Goal: Task Accomplishment & Management: Manage account settings

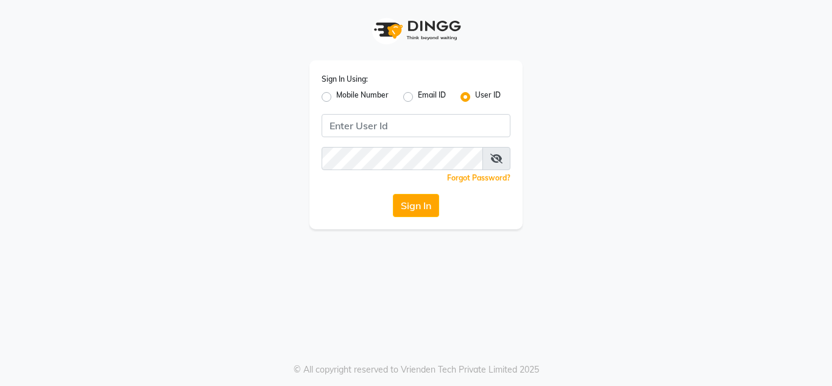
click at [378, 94] on label "Mobile Number" at bounding box center [362, 97] width 52 height 15
click at [344, 94] on input "Mobile Number" at bounding box center [340, 94] width 8 height 8
radio input "true"
radio input "false"
drag, startPoint x: 416, startPoint y: 131, endPoint x: 489, endPoint y: 49, distance: 109.2
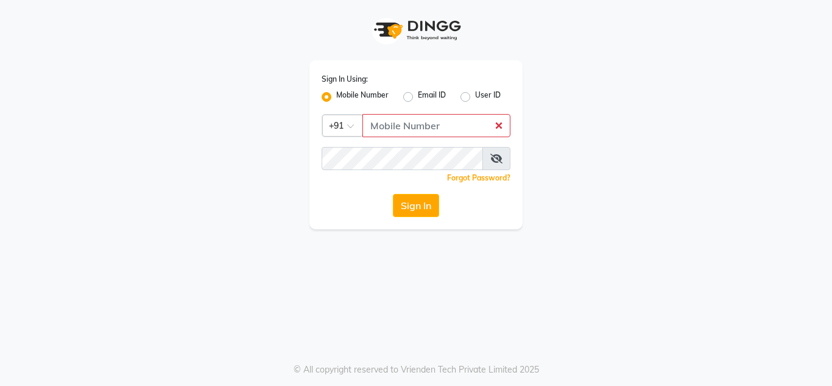
click at [485, 66] on div "Sign In Using: Mobile Number Email ID User ID Country Code × +91 Remember me Fo…" at bounding box center [416, 144] width 213 height 169
drag, startPoint x: 347, startPoint y: 132, endPoint x: 520, endPoint y: 40, distance: 196.6
drag, startPoint x: 520, startPoint y: 40, endPoint x: 501, endPoint y: 129, distance: 91.7
drag, startPoint x: 500, startPoint y: 126, endPoint x: 418, endPoint y: 202, distance: 111.3
drag, startPoint x: 418, startPoint y: 202, endPoint x: 528, endPoint y: 57, distance: 182.2
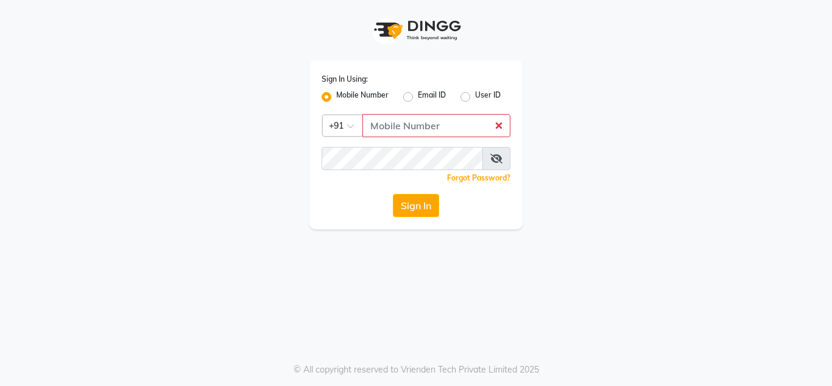
drag, startPoint x: 528, startPoint y: 57, endPoint x: 421, endPoint y: 91, distance: 113.3
drag, startPoint x: 421, startPoint y: 91, endPoint x: 443, endPoint y: 69, distance: 31.5
drag, startPoint x: 443, startPoint y: 69, endPoint x: 470, endPoint y: 33, distance: 45.7
drag, startPoint x: 470, startPoint y: 33, endPoint x: 466, endPoint y: 68, distance: 35.0
drag, startPoint x: 466, startPoint y: 68, endPoint x: 459, endPoint y: 88, distance: 22.0
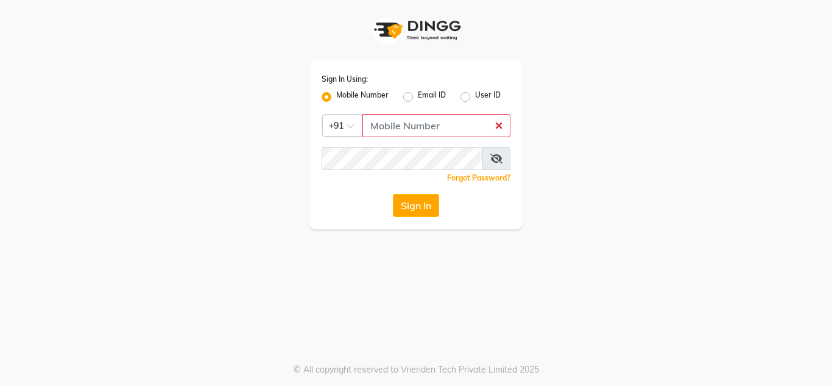
click at [460, 86] on div "Sign In Using: Mobile Number Email ID User ID" at bounding box center [416, 89] width 189 height 32
drag, startPoint x: 505, startPoint y: 135, endPoint x: 361, endPoint y: 95, distance: 149.3
drag, startPoint x: 361, startPoint y: 95, endPoint x: 368, endPoint y: 83, distance: 13.9
drag, startPoint x: 368, startPoint y: 83, endPoint x: 361, endPoint y: 97, distance: 15.5
click at [361, 97] on label "Mobile Number" at bounding box center [362, 97] width 52 height 15
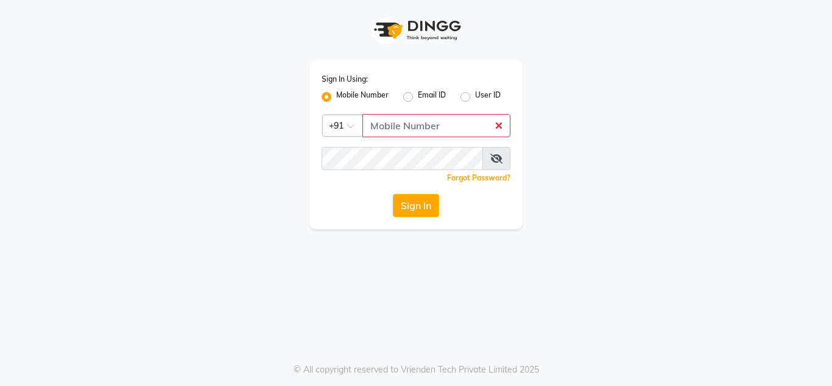
click at [344, 97] on input "Mobile Number" at bounding box center [340, 94] width 8 height 8
click at [392, 126] on input "Username" at bounding box center [437, 125] width 148 height 23
type input "8108811141"
drag, startPoint x: 483, startPoint y: 157, endPoint x: 285, endPoint y: 27, distance: 237.0
drag, startPoint x: 499, startPoint y: 155, endPoint x: 603, endPoint y: 64, distance: 138.6
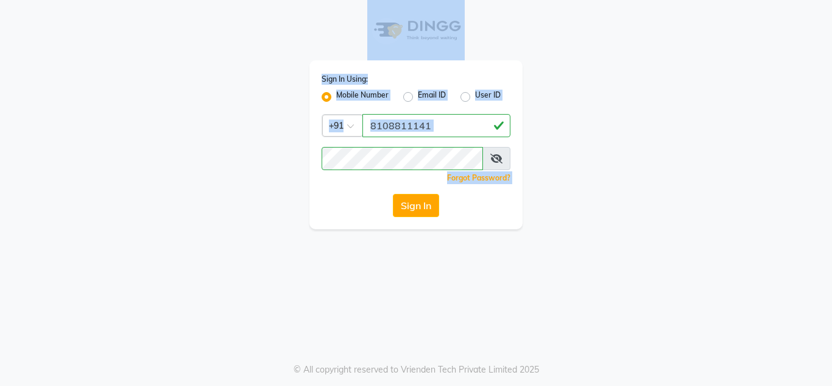
drag, startPoint x: 15, startPoint y: 82, endPoint x: 41, endPoint y: 218, distance: 137.8
click at [39, 211] on app-login "Sign In Using: Mobile Number Email ID User ID Country Code × [PHONE_NUMBER] Rem…" at bounding box center [416, 114] width 832 height 229
drag, startPoint x: 824, startPoint y: 296, endPoint x: 740, endPoint y: 44, distance: 264.6
drag, startPoint x: 740, startPoint y: 44, endPoint x: 781, endPoint y: 155, distance: 118.2
drag, startPoint x: 781, startPoint y: 155, endPoint x: 795, endPoint y: 23, distance: 133.6
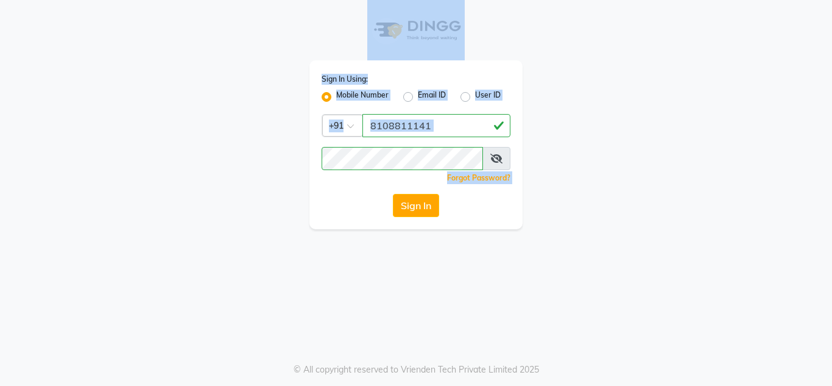
click at [499, 161] on icon at bounding box center [497, 159] width 12 height 10
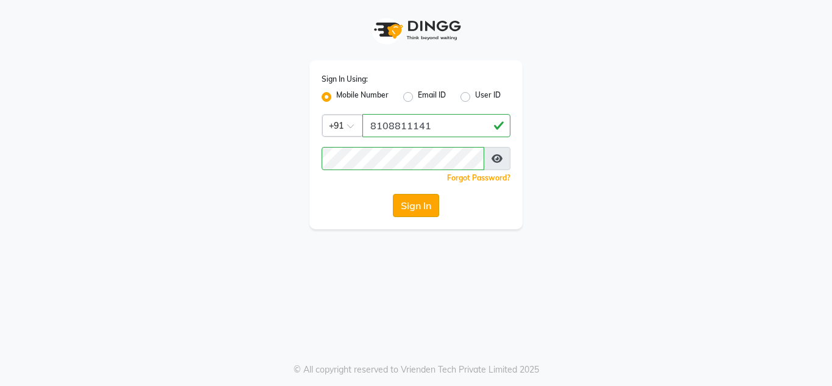
click at [404, 199] on button "Sign In" at bounding box center [416, 205] width 46 height 23
click at [411, 207] on button "Sign In" at bounding box center [416, 205] width 46 height 23
click at [406, 205] on button "Sign In" at bounding box center [416, 205] width 46 height 23
